Goal: Transaction & Acquisition: Subscribe to service/newsletter

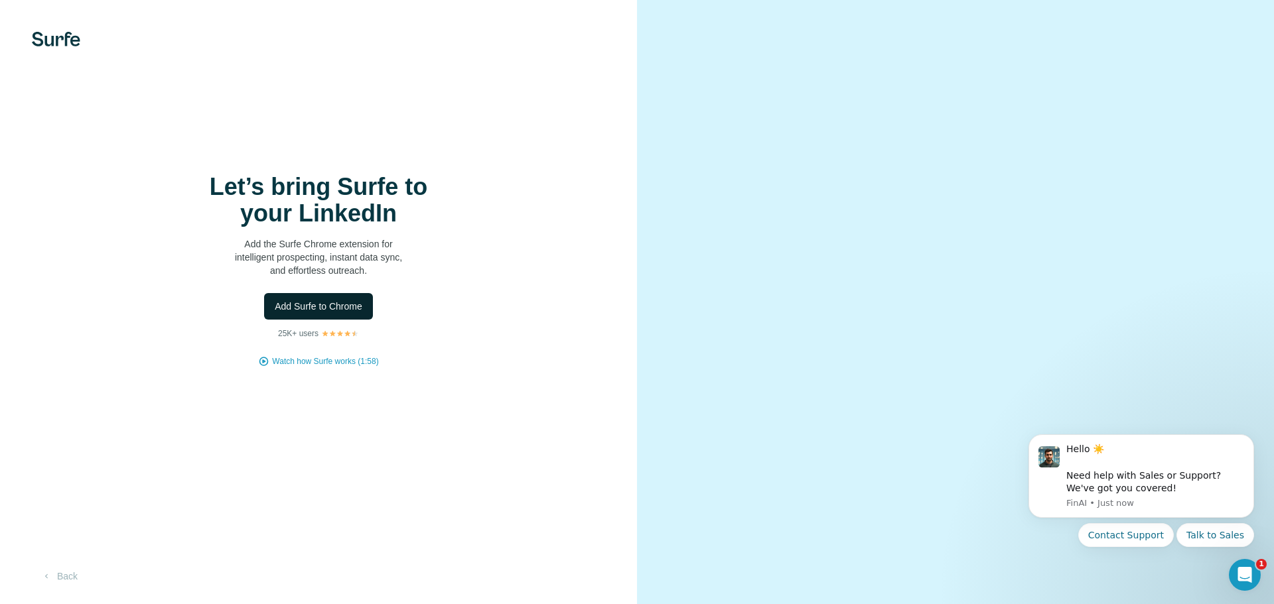
click at [326, 305] on span "Add Surfe to Chrome" at bounding box center [319, 306] width 88 height 13
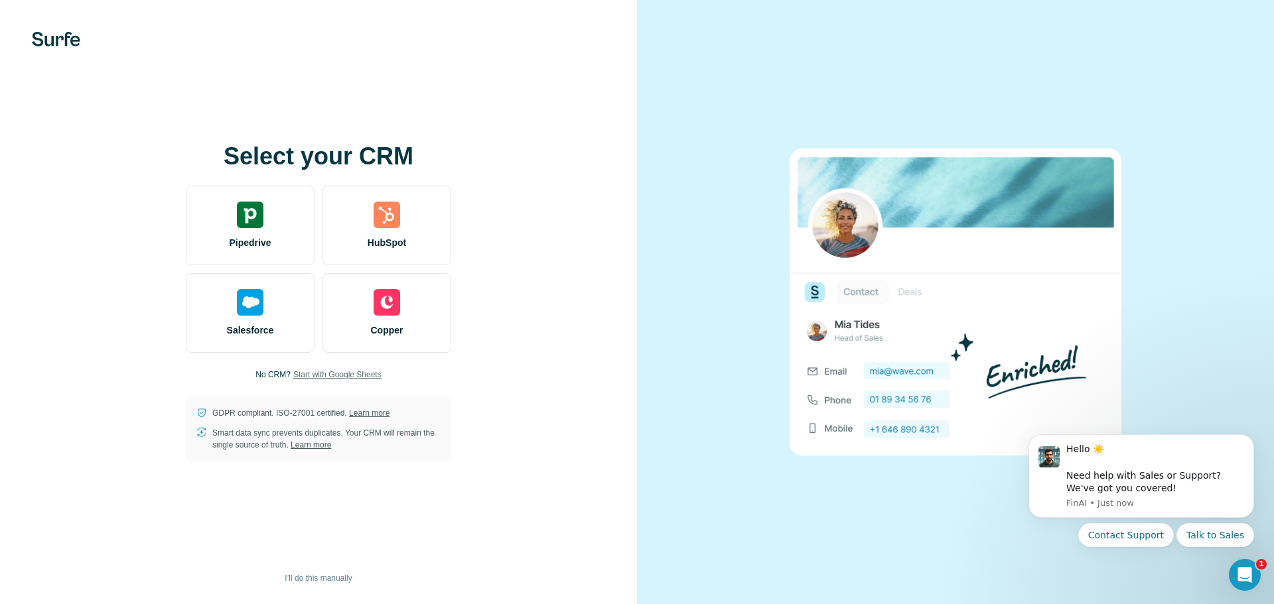
click at [315, 375] on span "Start with Google Sheets" at bounding box center [337, 375] width 88 height 12
